Goal: Information Seeking & Learning: Check status

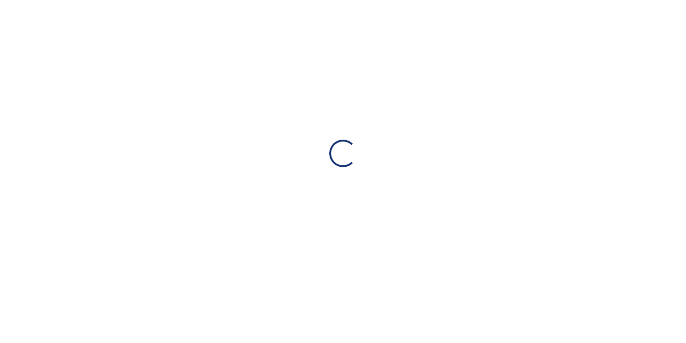
click at [343, 208] on div "Loading…" at bounding box center [343, 171] width 686 height 343
